Goal: Information Seeking & Learning: Learn about a topic

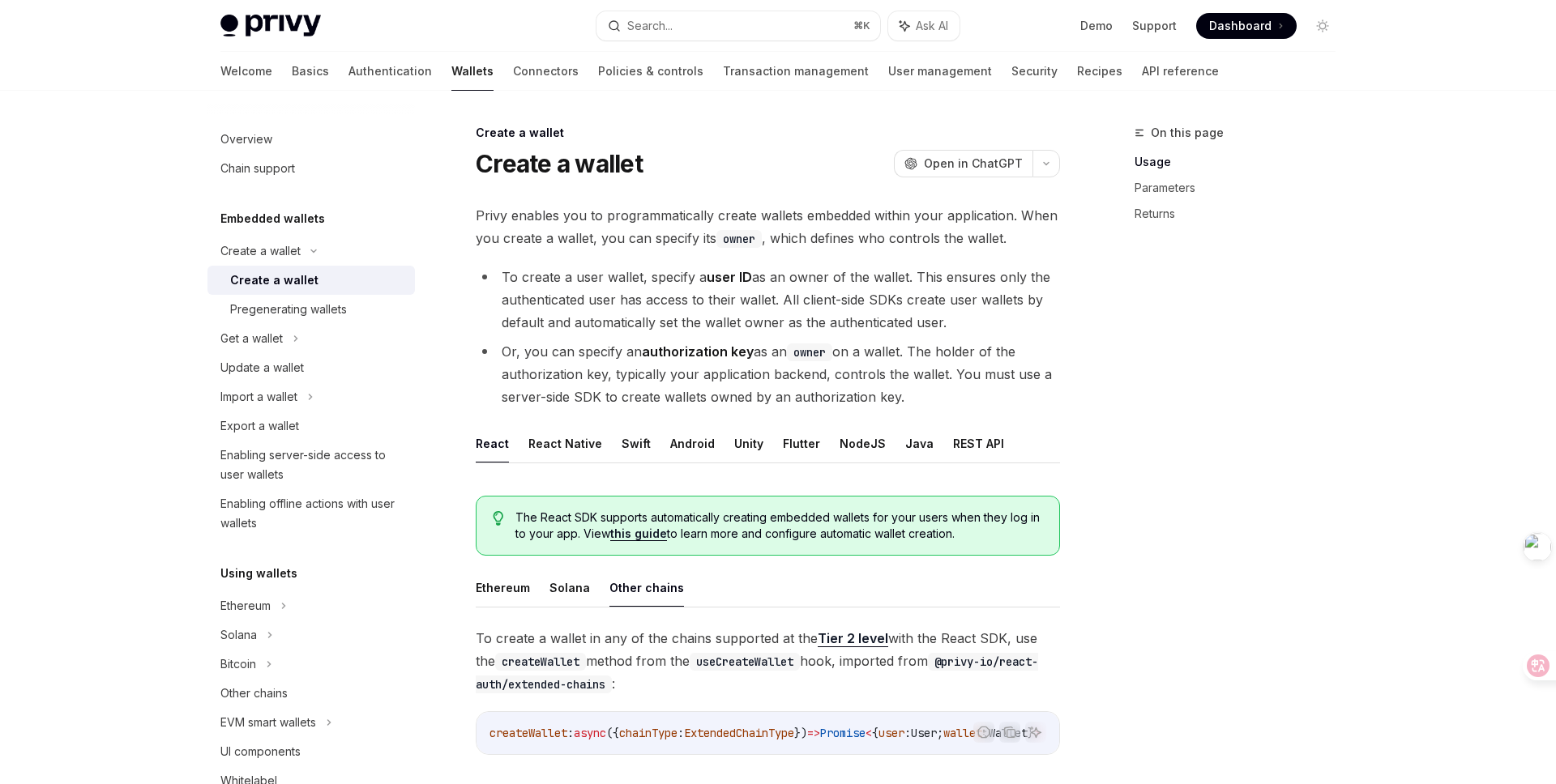
scroll to position [535, 0]
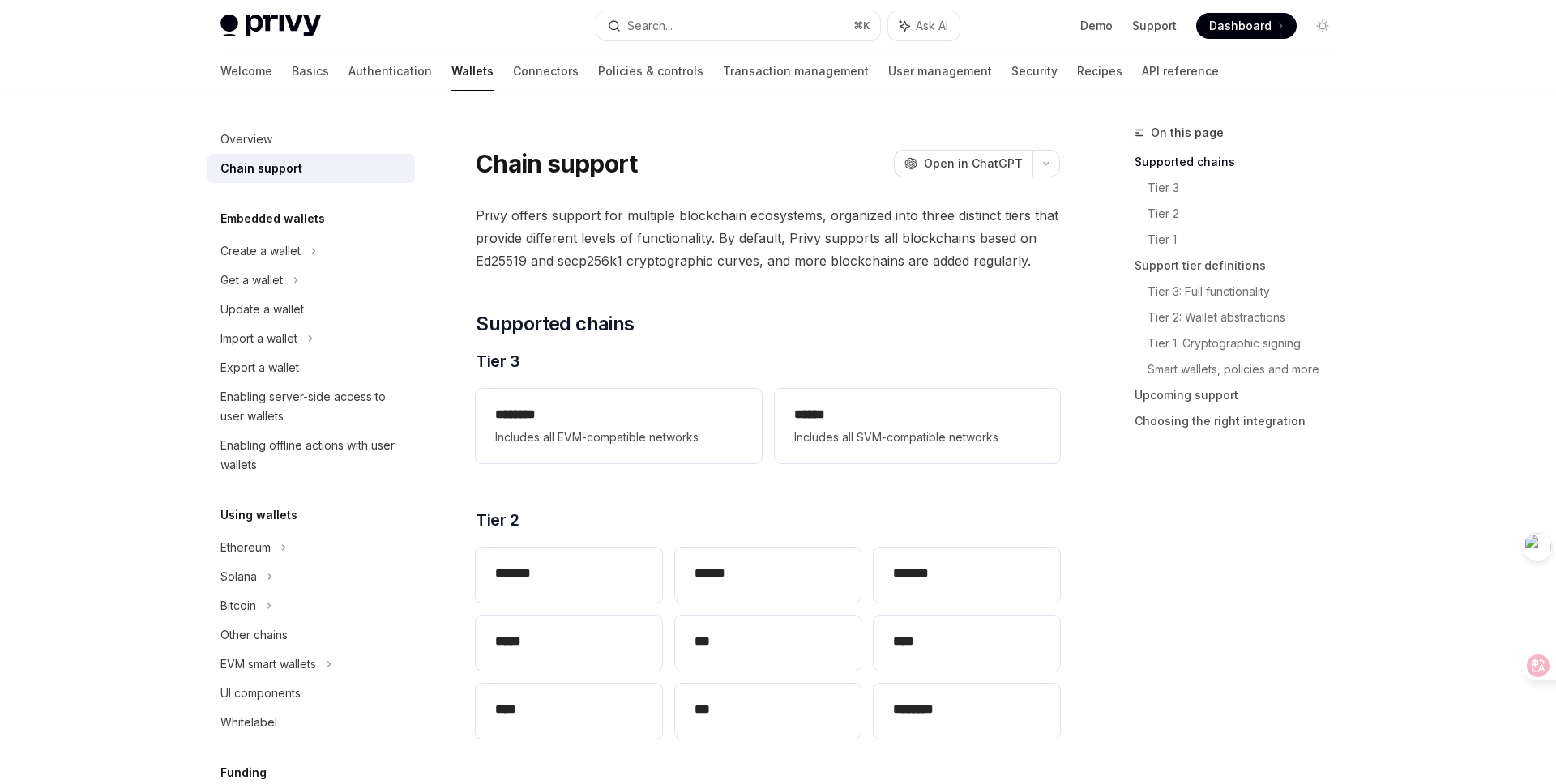
type textarea "*"
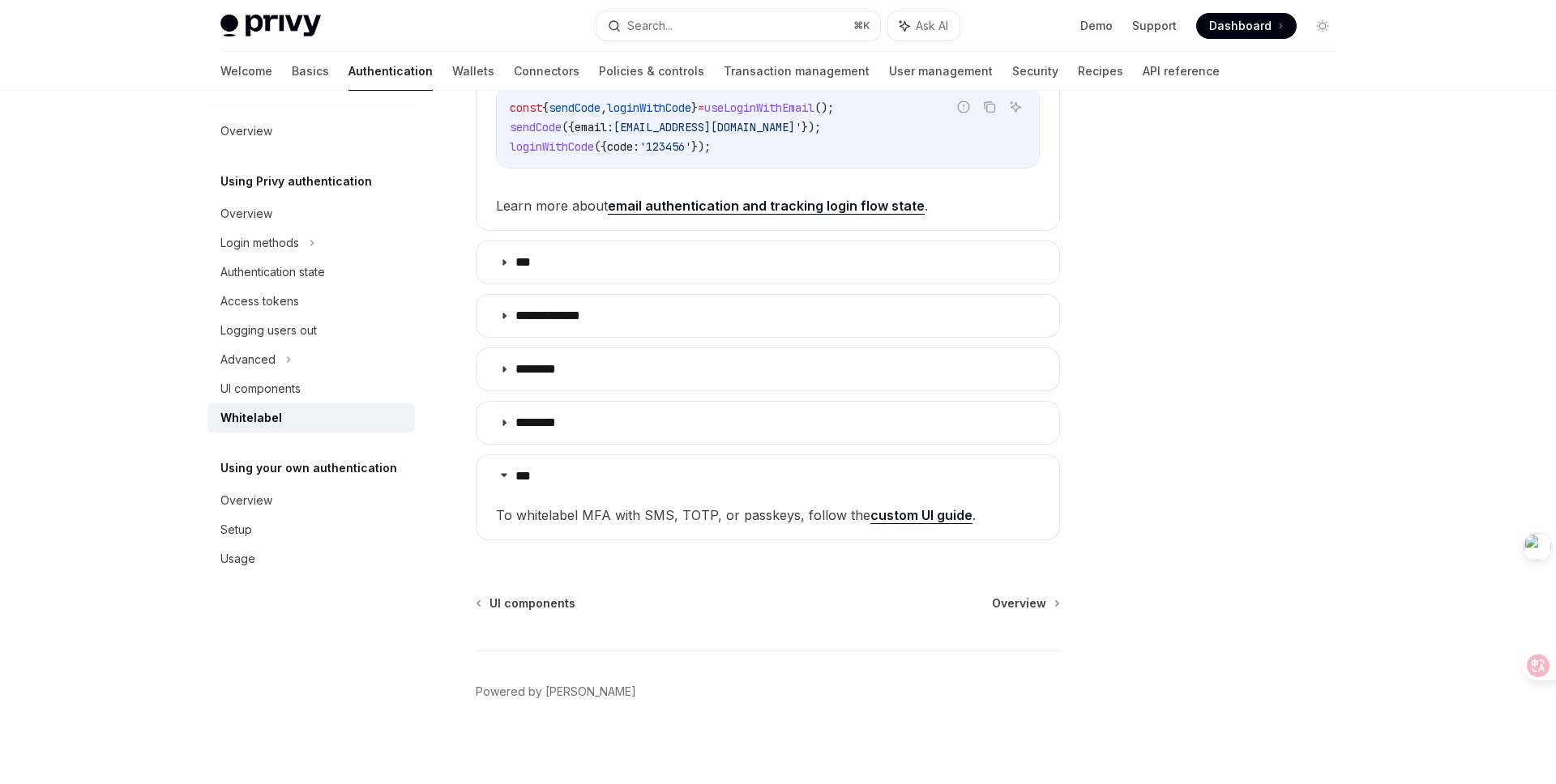
scroll to position [532, 0]
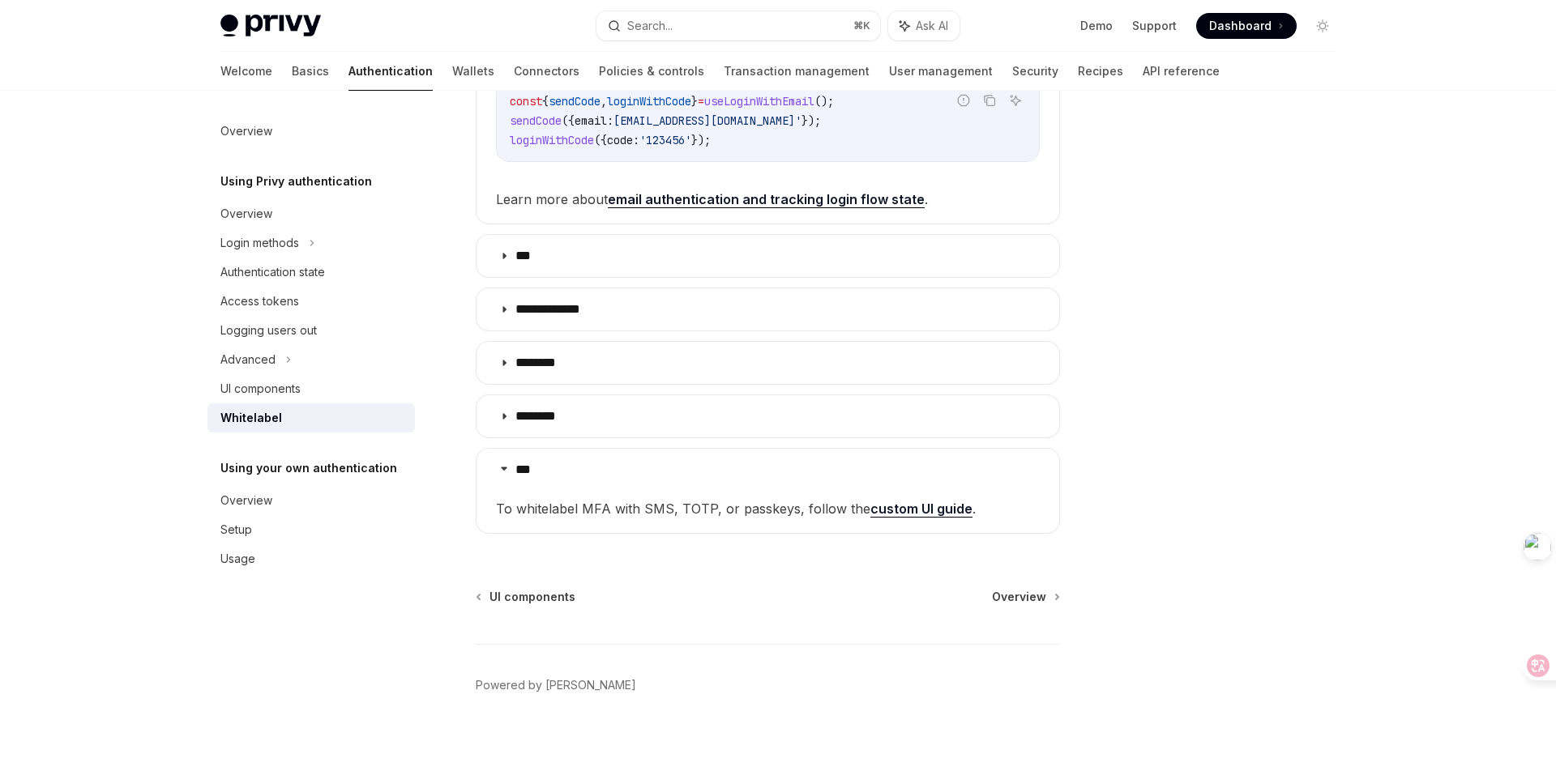
click at [1248, 201] on div at bounding box center [1226, 453] width 246 height 661
